Goal: Task Accomplishment & Management: Manage account settings

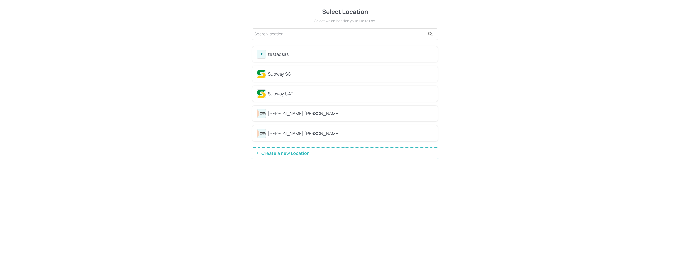
click at [287, 47] on div "T testadsas" at bounding box center [345, 54] width 185 height 16
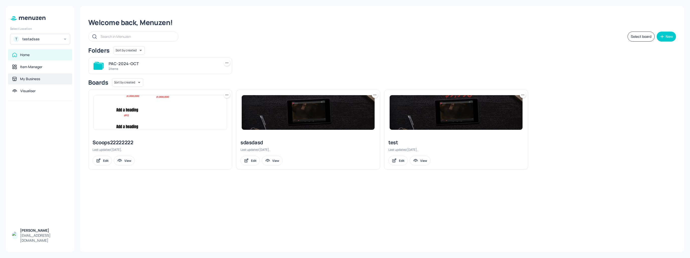
click at [26, 81] on div "My Business" at bounding box center [30, 78] width 20 height 5
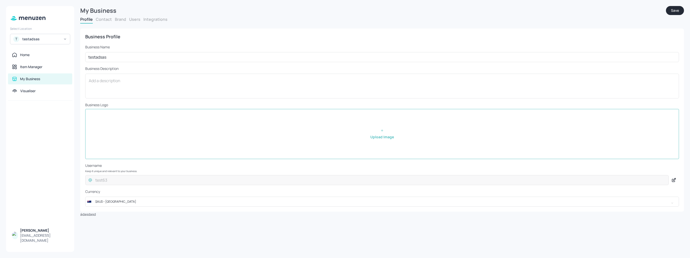
click at [140, 19] on div "Profile Contact Brand Users Integrations" at bounding box center [382, 20] width 604 height 7
click at [136, 21] on button "Users" at bounding box center [134, 20] width 11 height 6
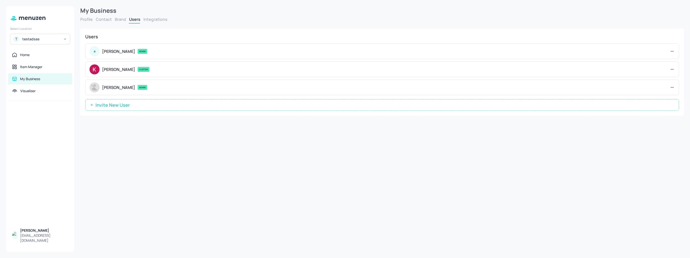
click at [345, 67] on icon at bounding box center [672, 69] width 5 height 5
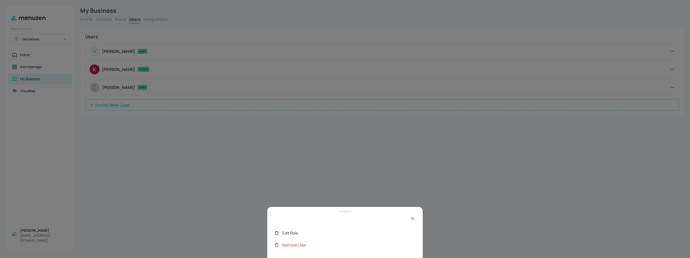
click at [291, 235] on div "Edit Role" at bounding box center [348, 233] width 133 height 6
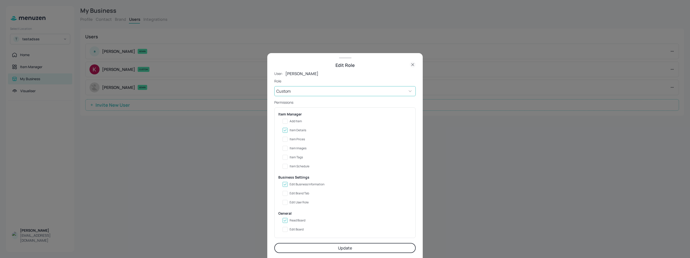
click at [298, 87] on body "Select Location T testadsas Home Item Manager My Business Visualiser [PERSON_NA…" at bounding box center [345, 129] width 690 height 258
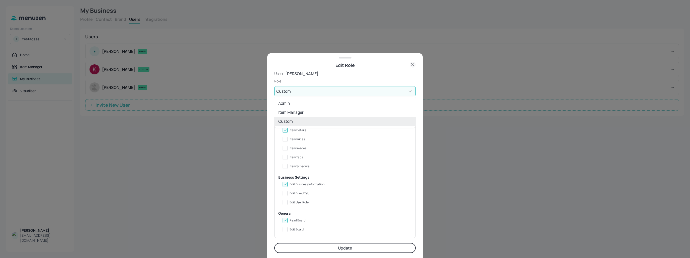
click at [299, 104] on li "Admin" at bounding box center [344, 103] width 141 height 9
type input "ADMIN"
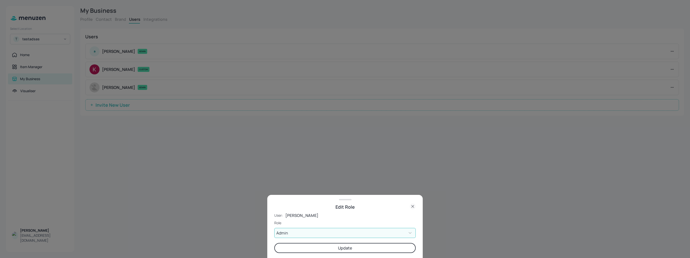
click at [345, 163] on div at bounding box center [345, 129] width 690 height 258
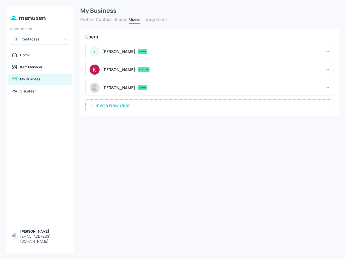
click at [327, 69] on icon at bounding box center [327, 69] width 5 height 5
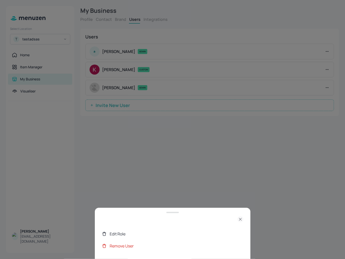
click at [120, 232] on div "Edit Role" at bounding box center [176, 233] width 133 height 6
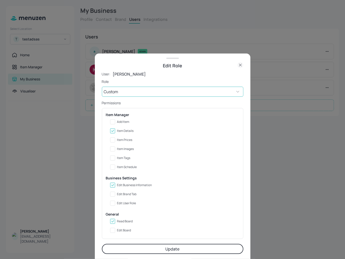
click at [136, 87] on body "Select Location T testadsas Home Item Manager My Business Visualiser [PERSON_NA…" at bounding box center [172, 129] width 345 height 259
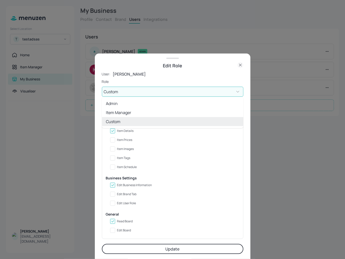
click at [129, 101] on li "Admin" at bounding box center [172, 103] width 141 height 9
type input "ADMIN"
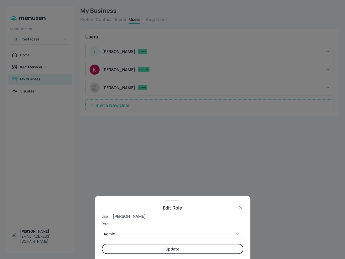
click at [163, 247] on button "Update" at bounding box center [172, 249] width 141 height 10
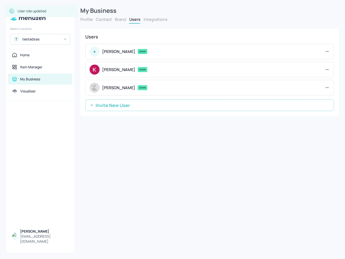
click at [144, 146] on div "My Business Profile Contact Brand Users Integrations Business Profile Business …" at bounding box center [209, 129] width 271 height 259
